Goal: Information Seeking & Learning: Learn about a topic

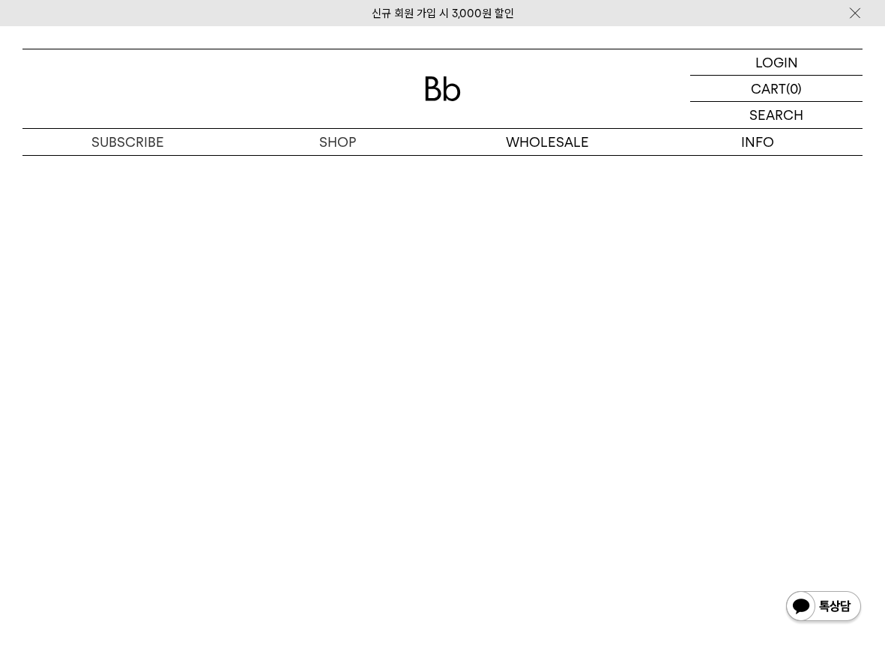
scroll to position [7878, 0]
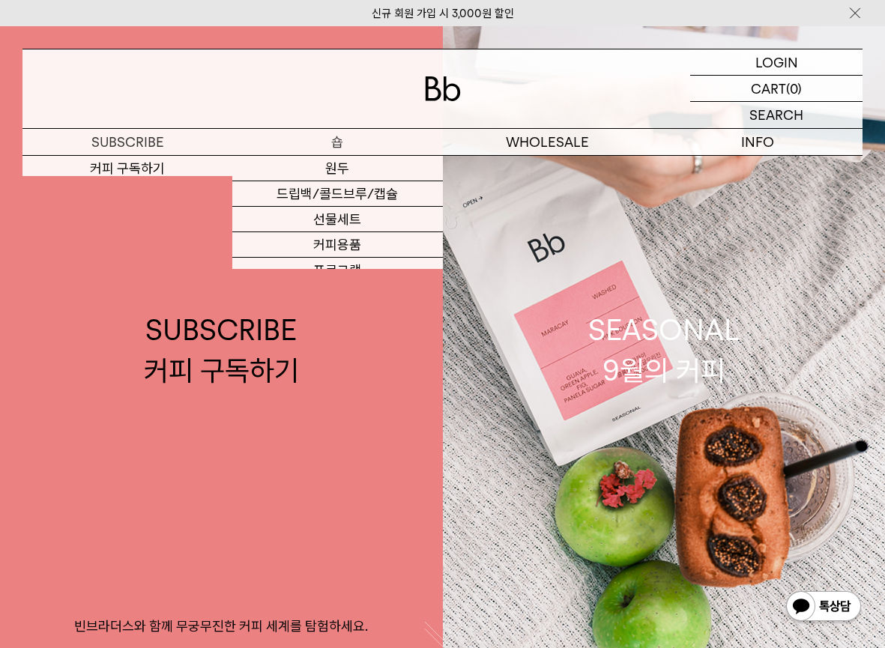
click at [357, 140] on p "숍" at bounding box center [337, 142] width 210 height 26
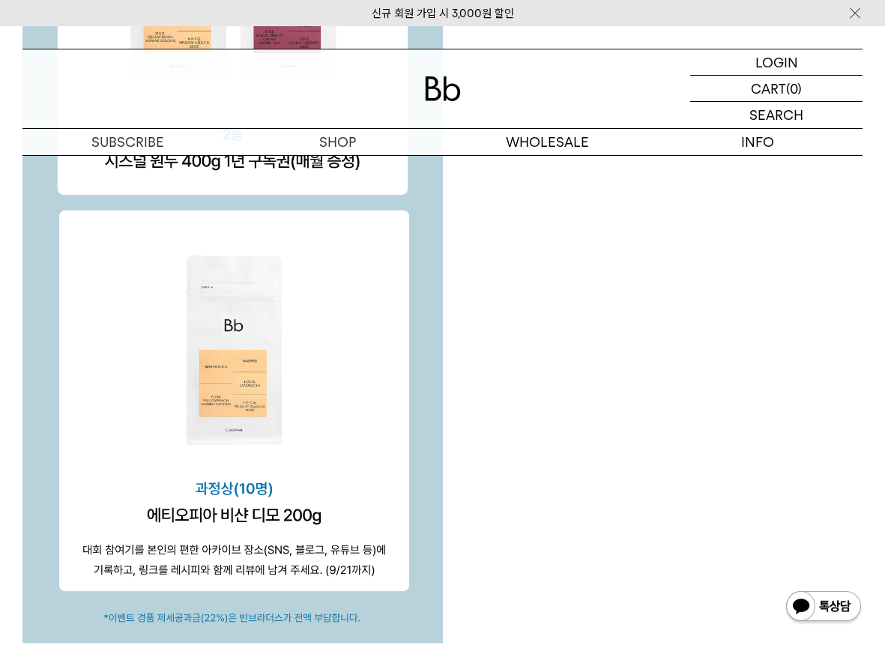
scroll to position [4723, 0]
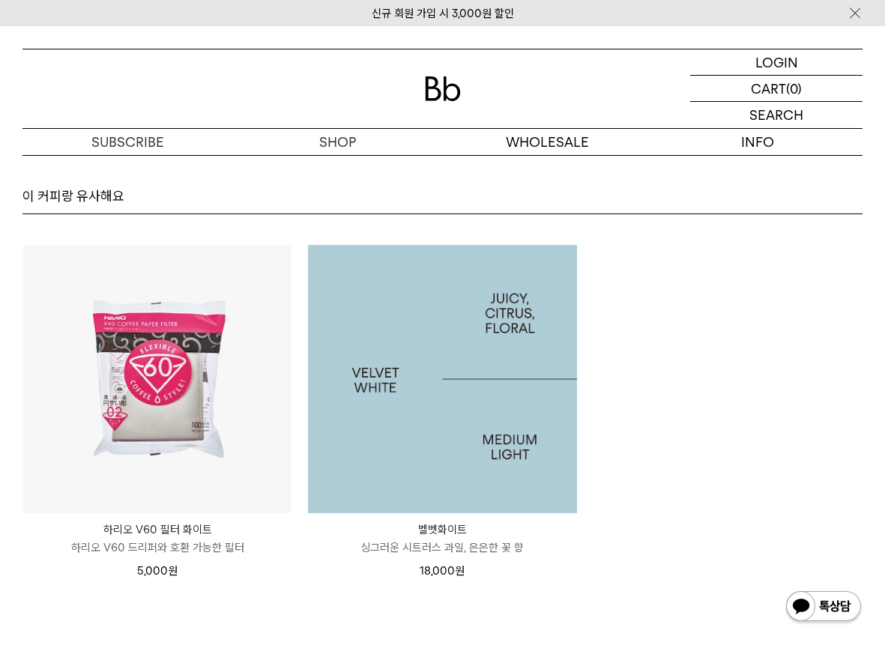
scroll to position [8921, 0]
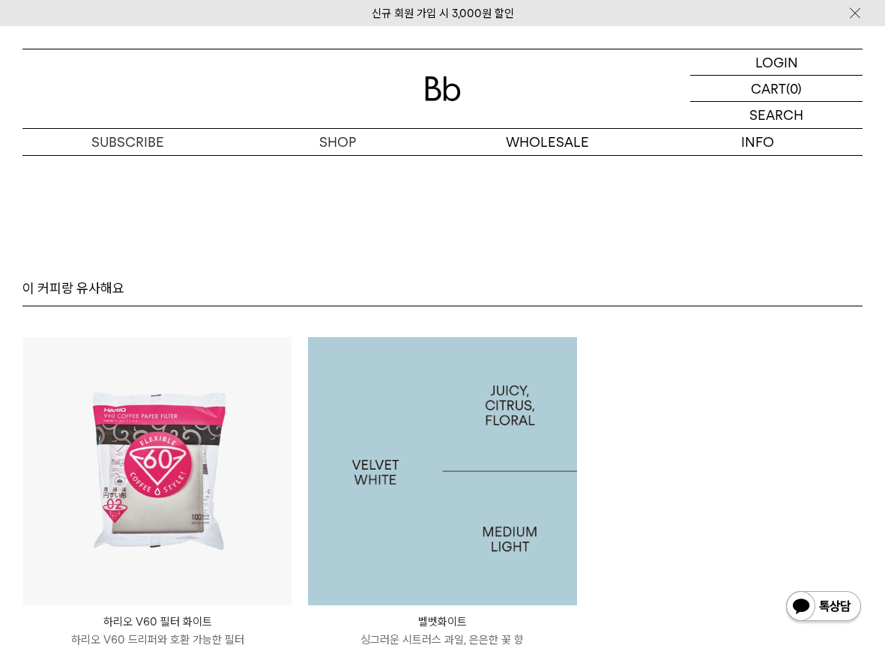
scroll to position [8643, 0]
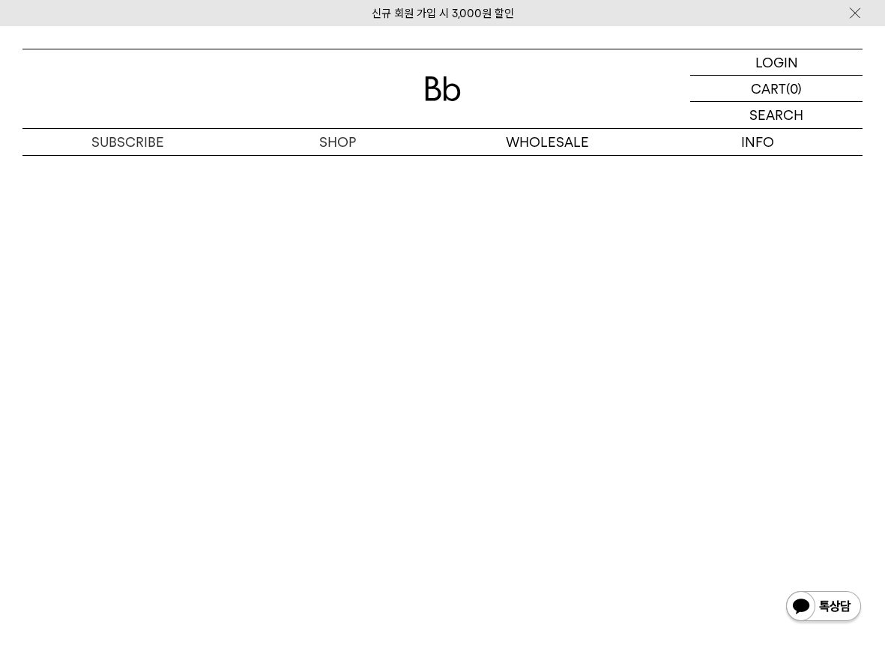
scroll to position [7171, 0]
